Goal: Information Seeking & Learning: Learn about a topic

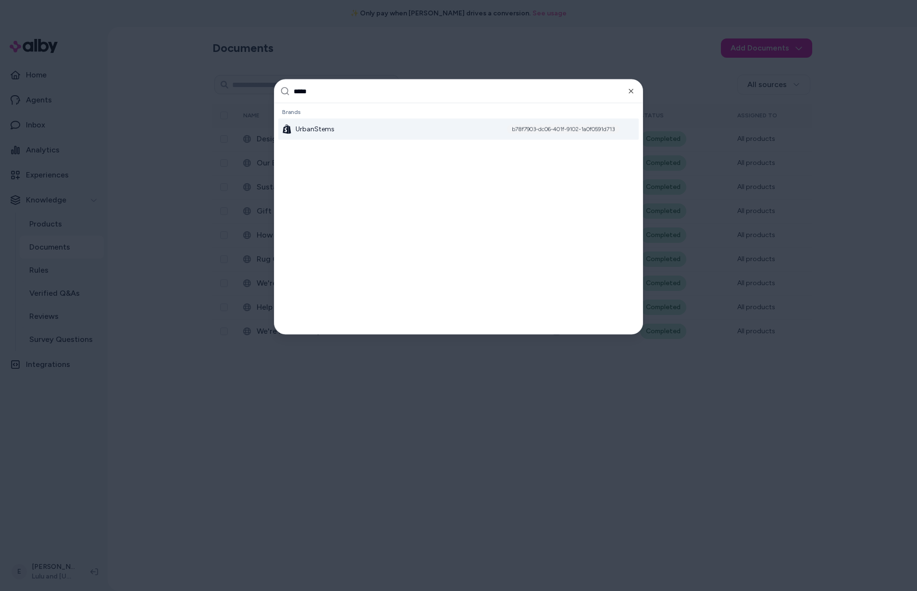
click at [635, 92] on input "*****" at bounding box center [465, 91] width 343 height 23
click at [632, 92] on icon "button" at bounding box center [631, 91] width 4 height 4
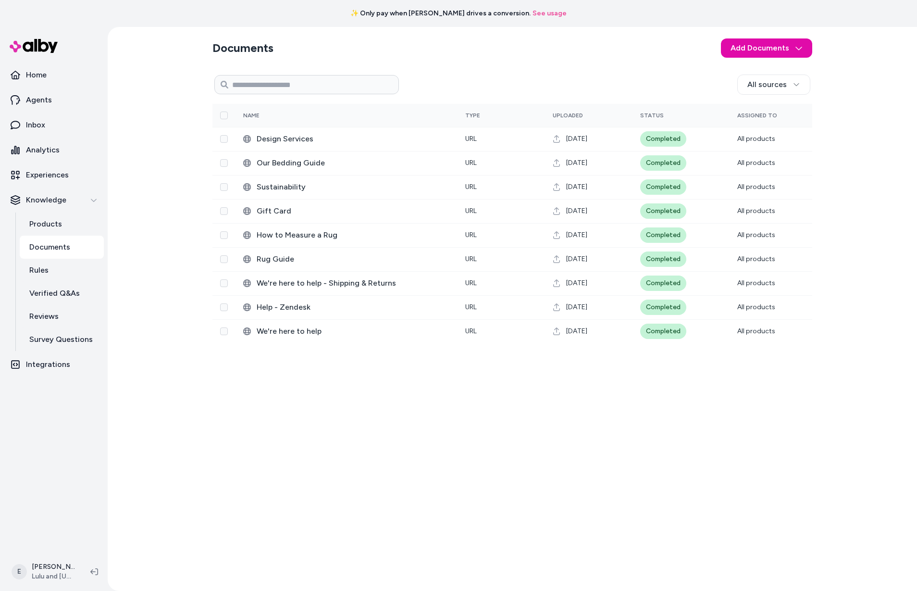
click at [533, 11] on link "See usage" at bounding box center [550, 14] width 34 height 10
click at [53, 75] on link "Home" at bounding box center [54, 74] width 100 height 23
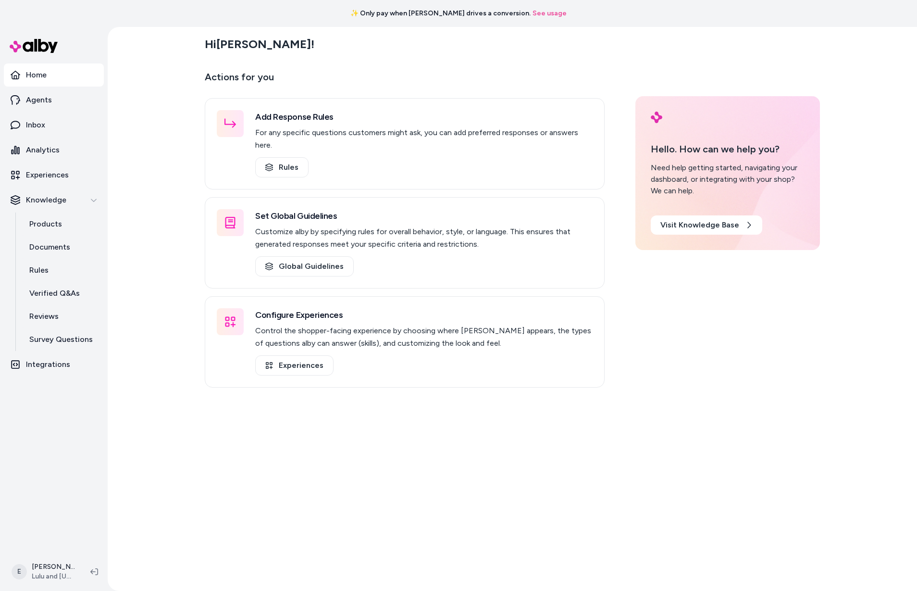
click at [538, 14] on link "See usage" at bounding box center [550, 14] width 34 height 10
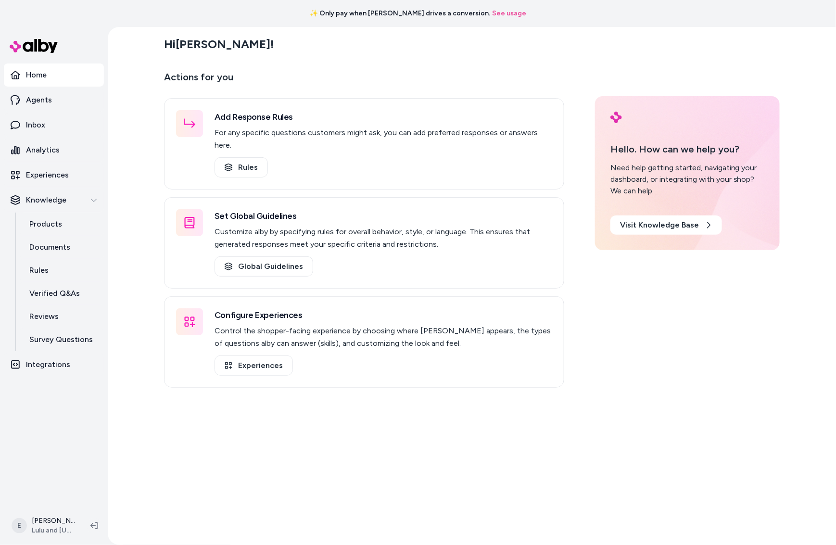
click at [526, 453] on main "Hi Esteban ! Actions for you Add Response Rules For any specific questions cust…" at bounding box center [471, 299] width 615 height 545
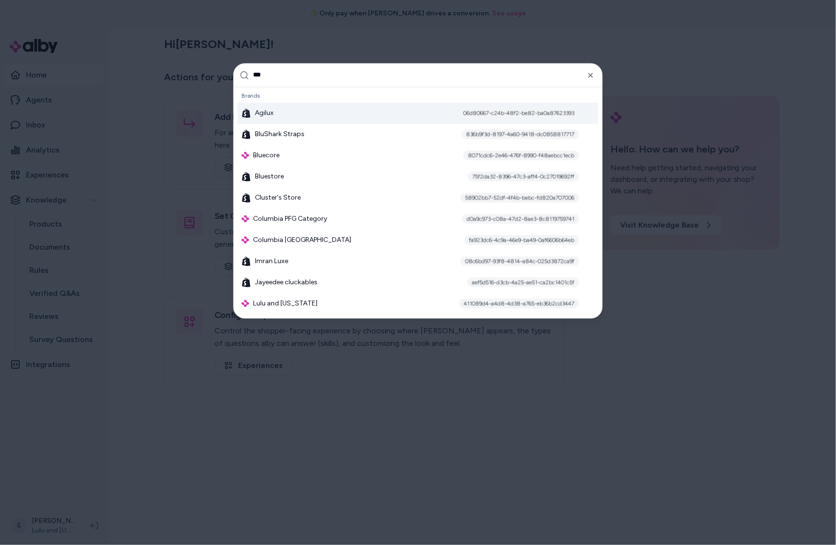
type input "****"
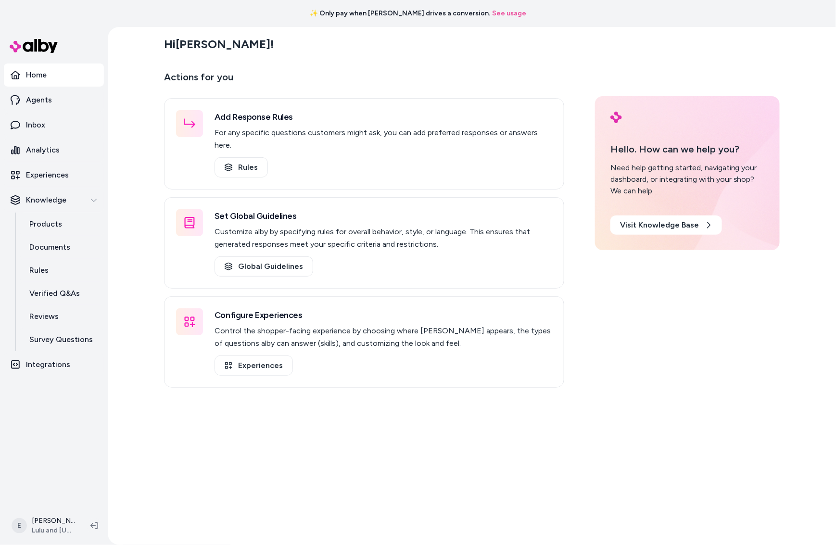
click at [402, 55] on div "Hi Esteban !" at bounding box center [471, 44] width 615 height 27
click at [494, 15] on link "See usage" at bounding box center [509, 14] width 34 height 10
click at [376, 79] on p "Actions for you" at bounding box center [364, 80] width 400 height 23
click at [670, 228] on link "Visit Knowledge Base" at bounding box center [666, 224] width 112 height 19
click at [52, 72] on link "Home" at bounding box center [54, 74] width 100 height 23
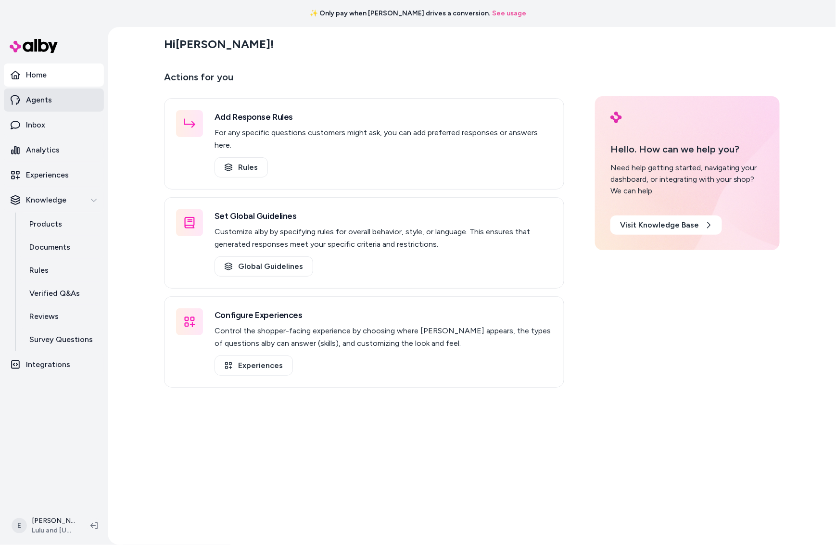
click at [30, 105] on p "Agents" at bounding box center [39, 100] width 26 height 12
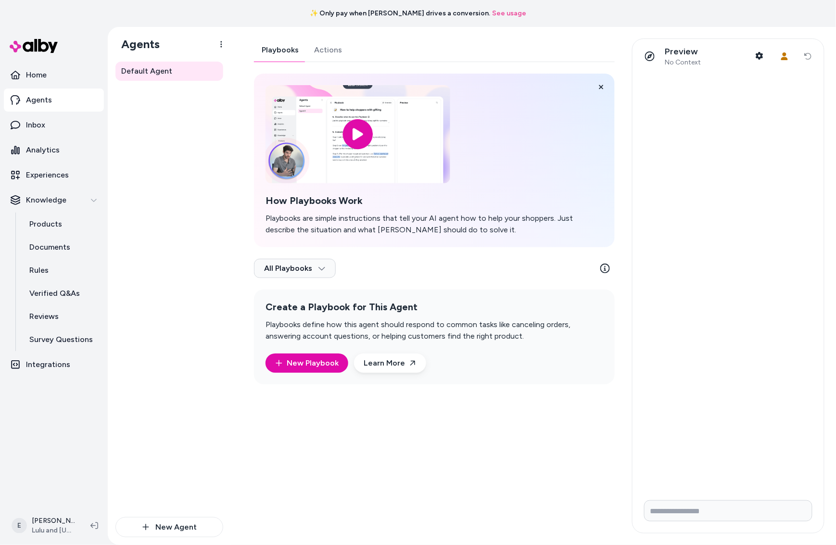
click at [38, 87] on ul "Home Agents Inbox Analytics Experiences Knowledge Products Documents Rules Veri…" at bounding box center [54, 219] width 100 height 313
click at [42, 78] on p "Home" at bounding box center [36, 75] width 21 height 12
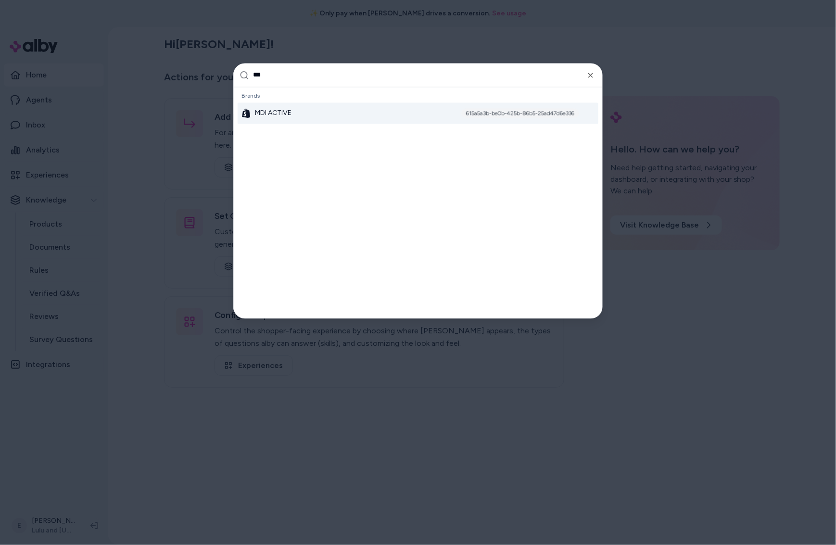
type input "****"
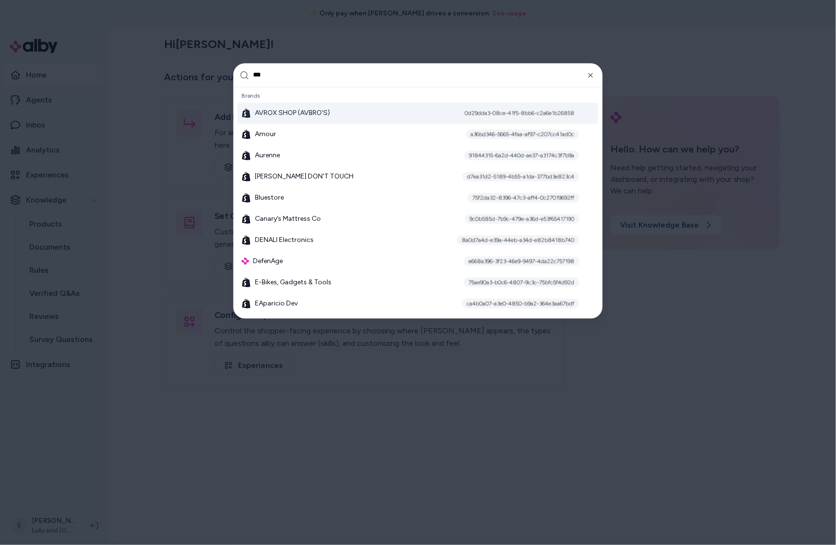
type input "****"
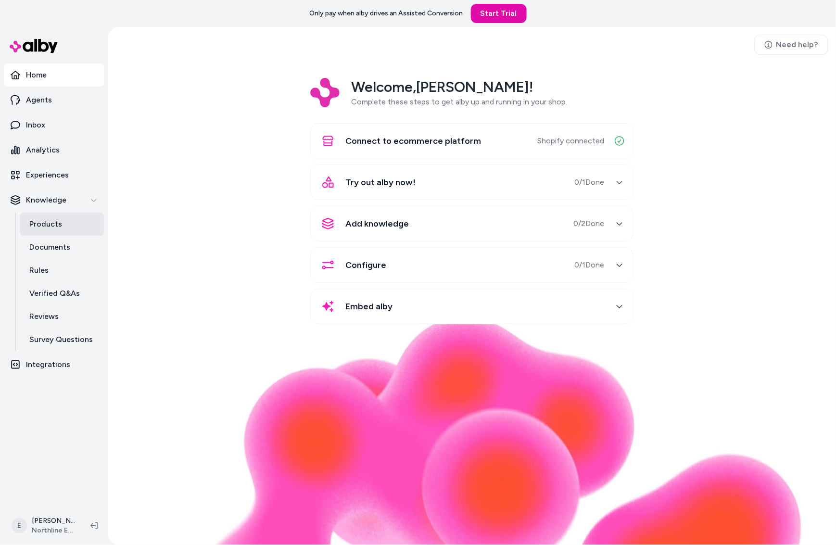
click at [73, 218] on link "Products" at bounding box center [62, 224] width 84 height 23
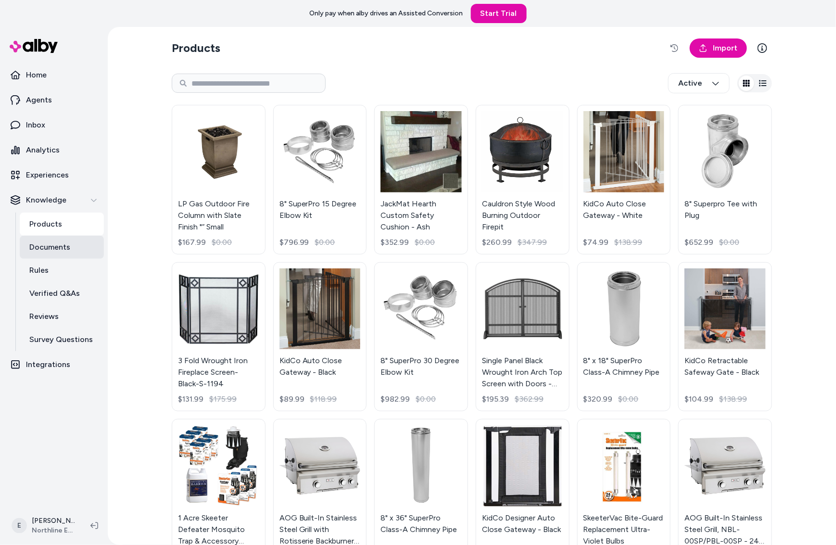
click at [64, 244] on p "Documents" at bounding box center [49, 247] width 41 height 12
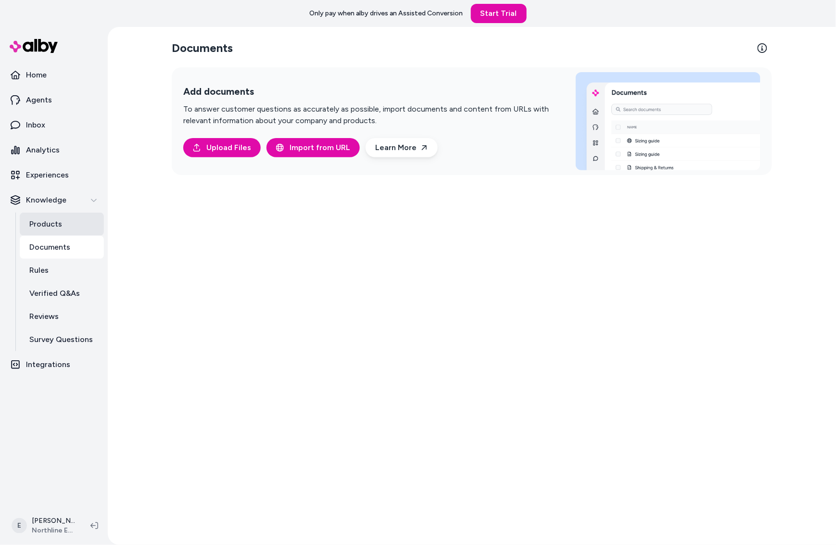
click at [63, 225] on link "Products" at bounding box center [62, 224] width 84 height 23
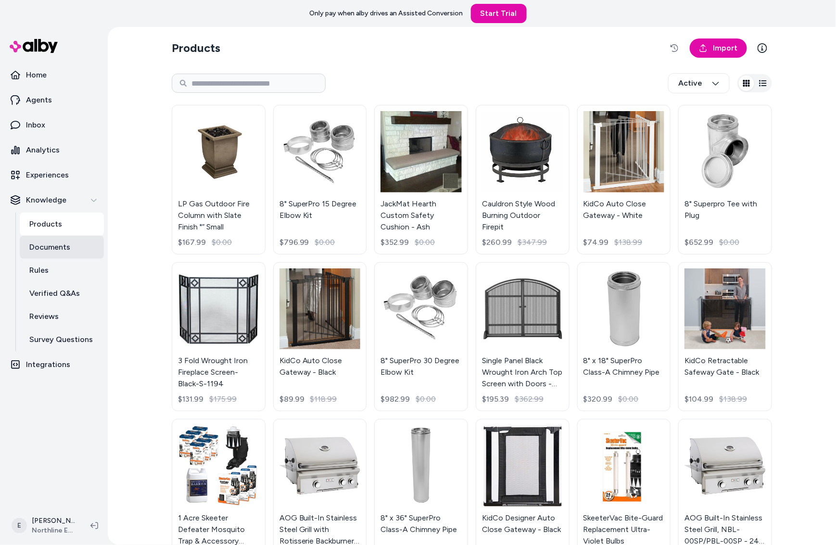
click at [57, 247] on p "Documents" at bounding box center [49, 247] width 41 height 12
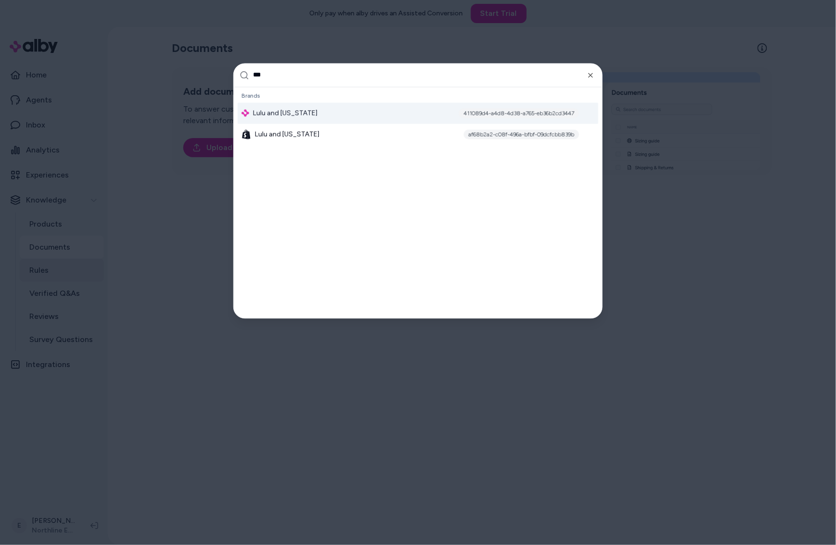
type input "****"
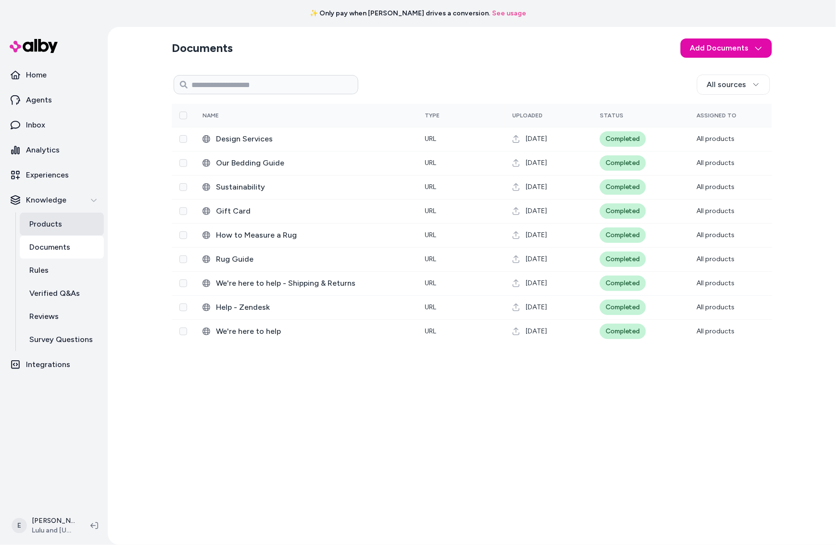
click at [89, 224] on link "Products" at bounding box center [62, 224] width 84 height 23
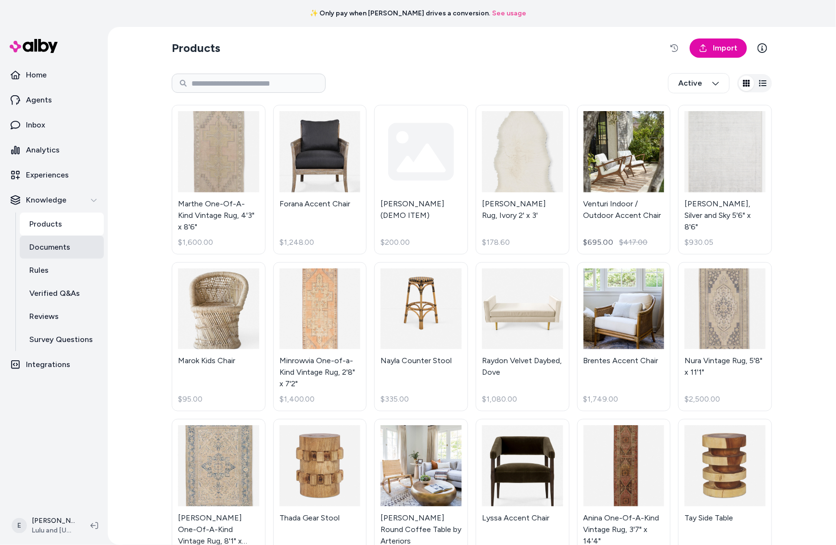
click at [66, 242] on p "Documents" at bounding box center [49, 247] width 41 height 12
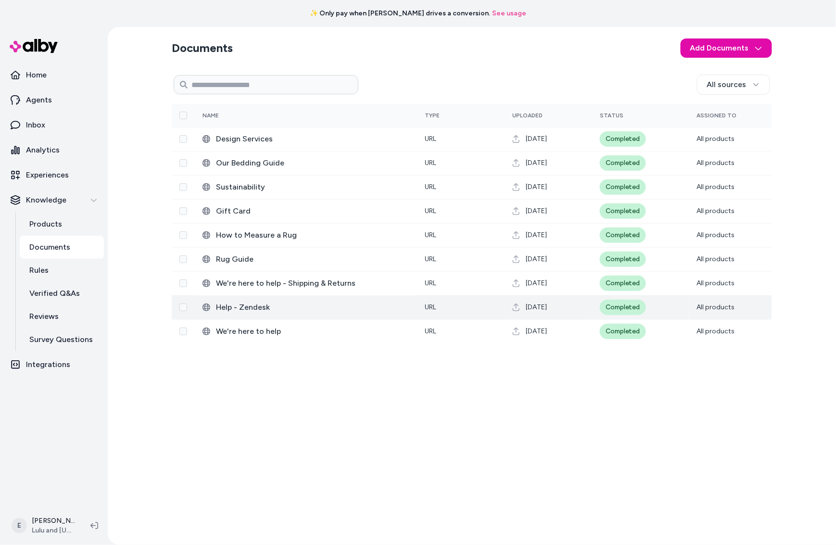
click at [290, 305] on span "Help - Zendesk" at bounding box center [312, 307] width 193 height 12
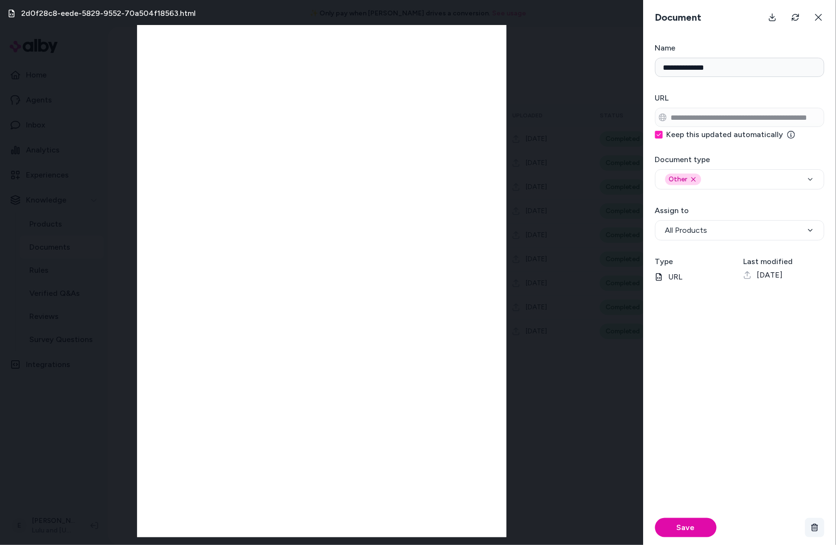
click at [813, 523] on button "button" at bounding box center [814, 527] width 19 height 19
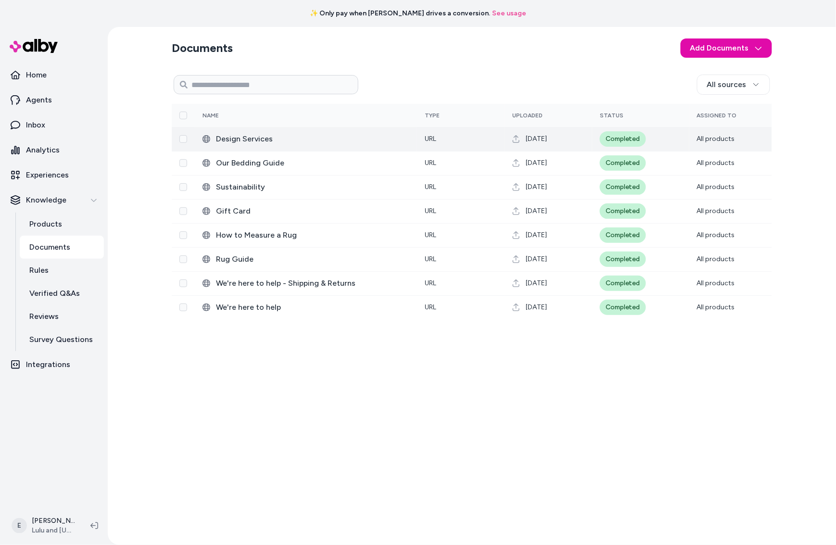
click at [301, 141] on span "Design Services" at bounding box center [312, 139] width 193 height 12
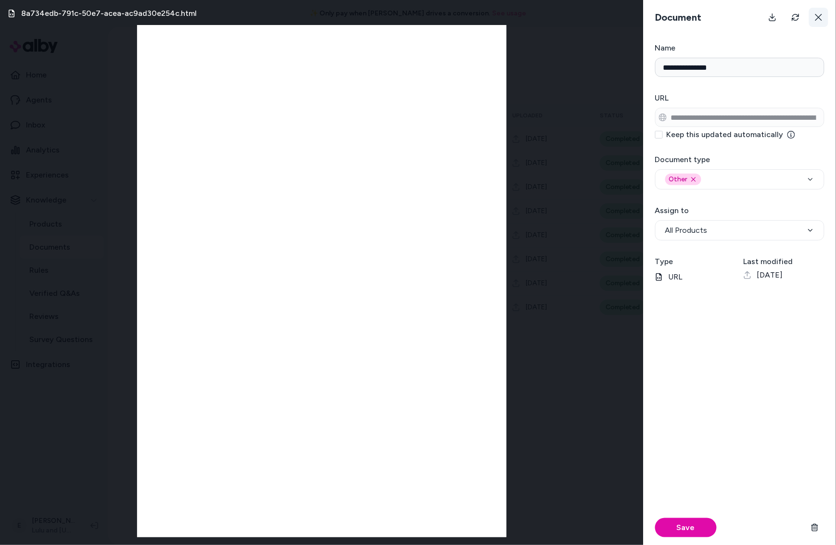
click at [813, 16] on button at bounding box center [818, 17] width 19 height 19
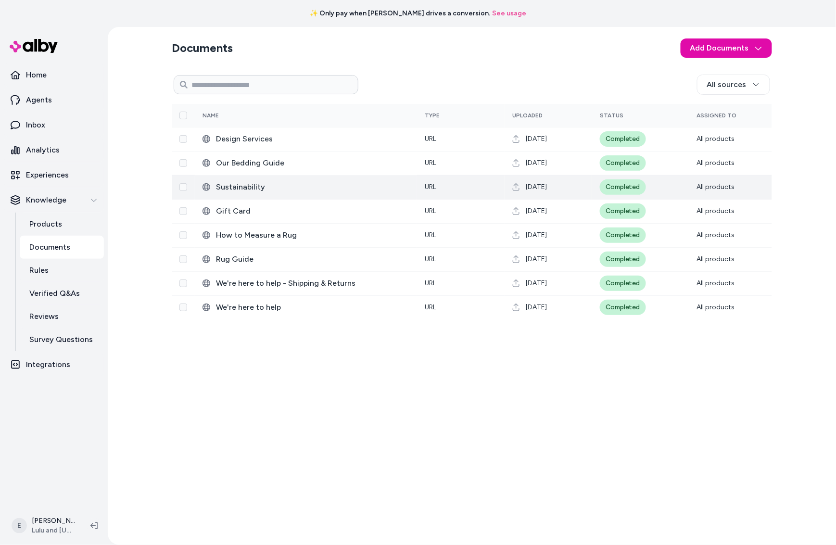
click at [266, 190] on span "Sustainability" at bounding box center [312, 187] width 193 height 12
